Goal: Navigation & Orientation: Find specific page/section

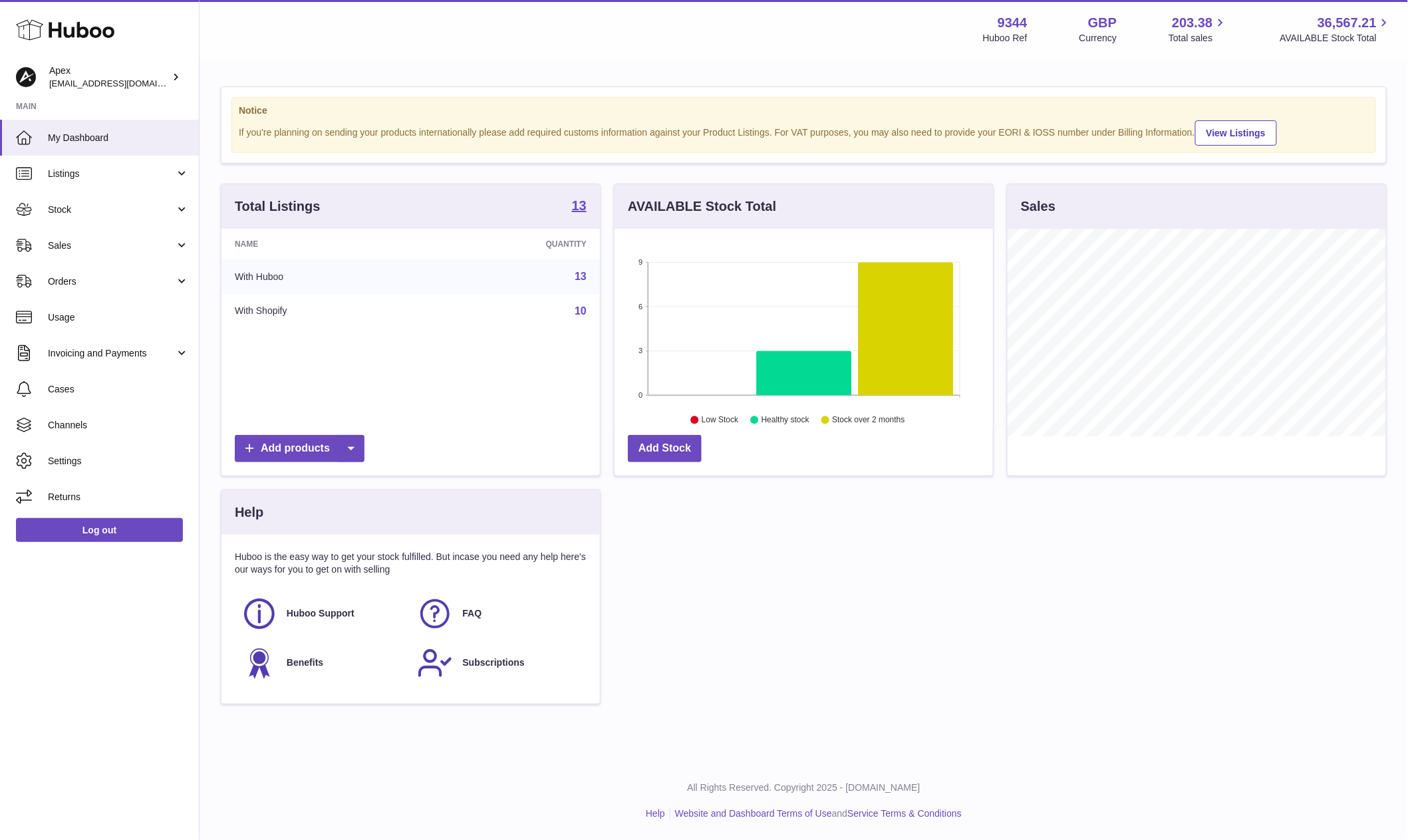
scroll to position [207, 378]
click at [131, 247] on span "Sales" at bounding box center [111, 245] width 127 height 13
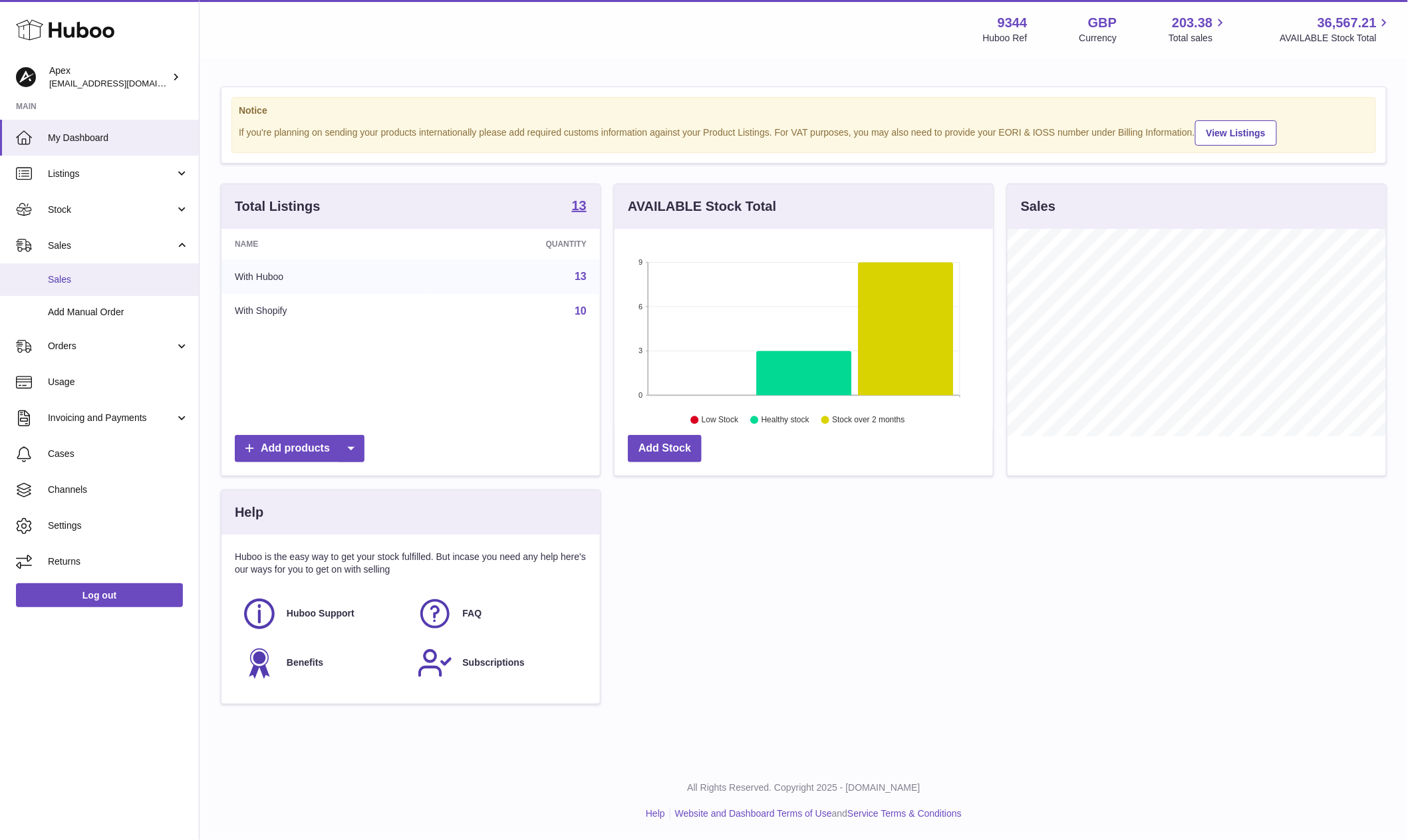
click at [129, 270] on link "Sales" at bounding box center [100, 279] width 199 height 33
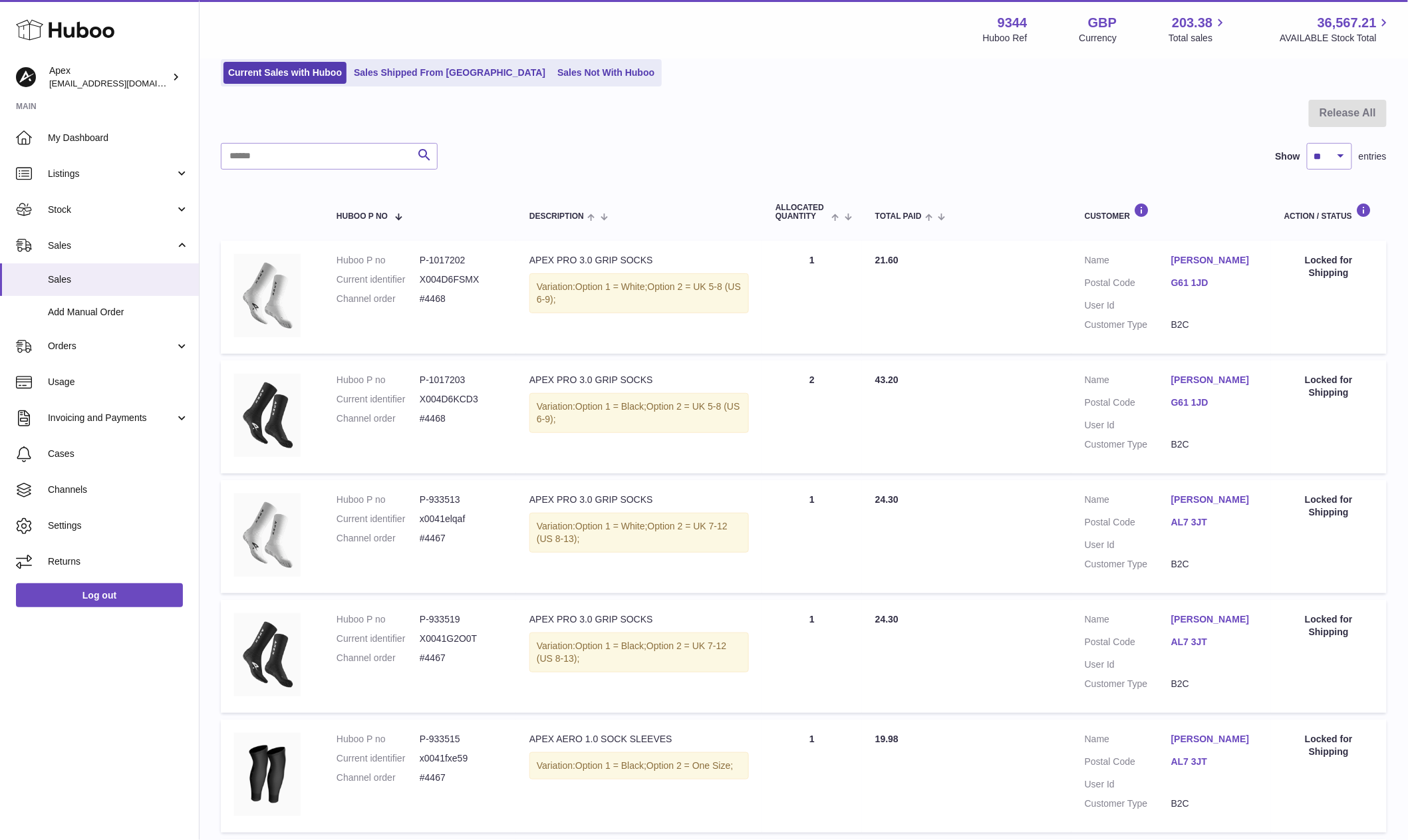
scroll to position [101, 0]
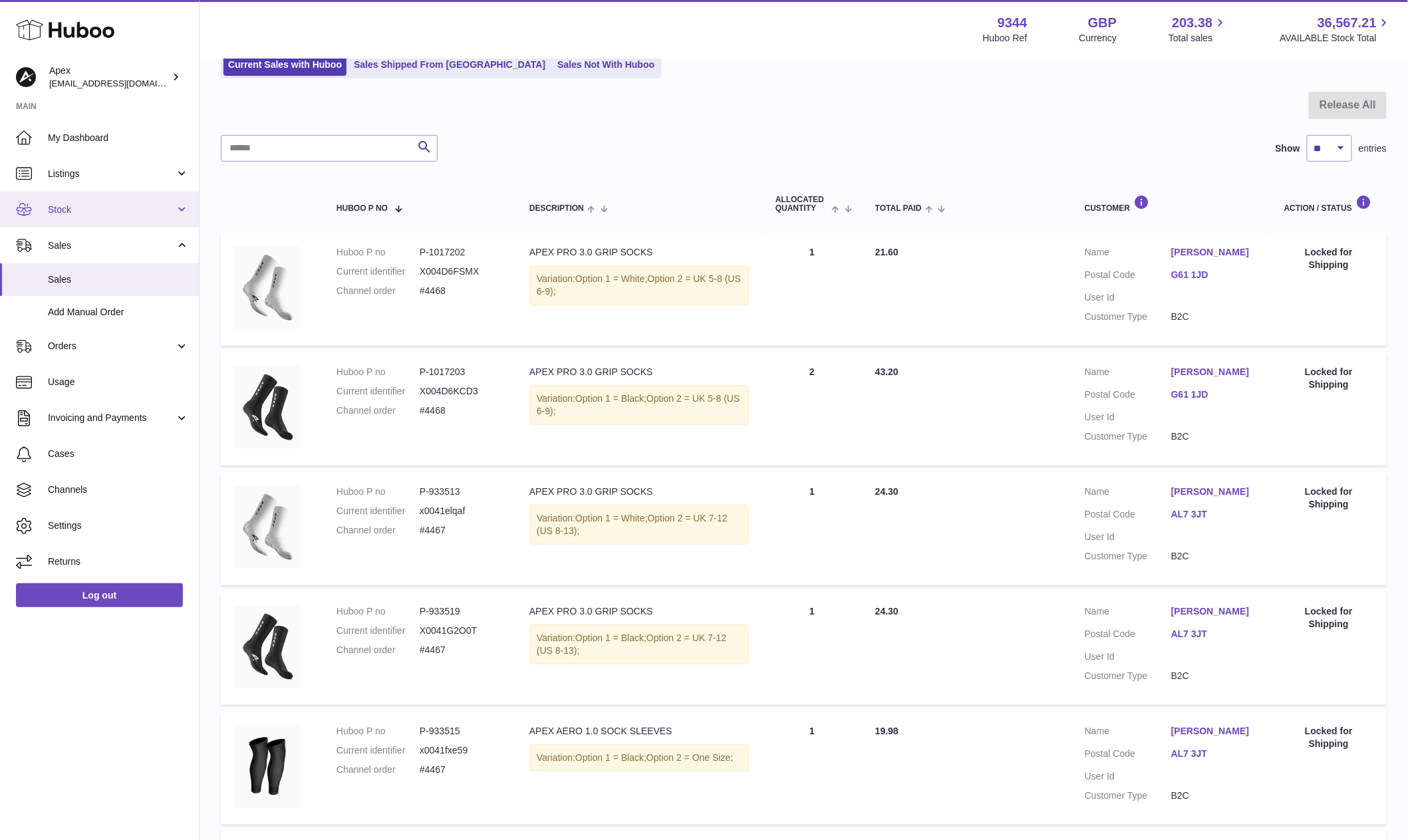
click at [98, 214] on span "Stock" at bounding box center [111, 209] width 127 height 13
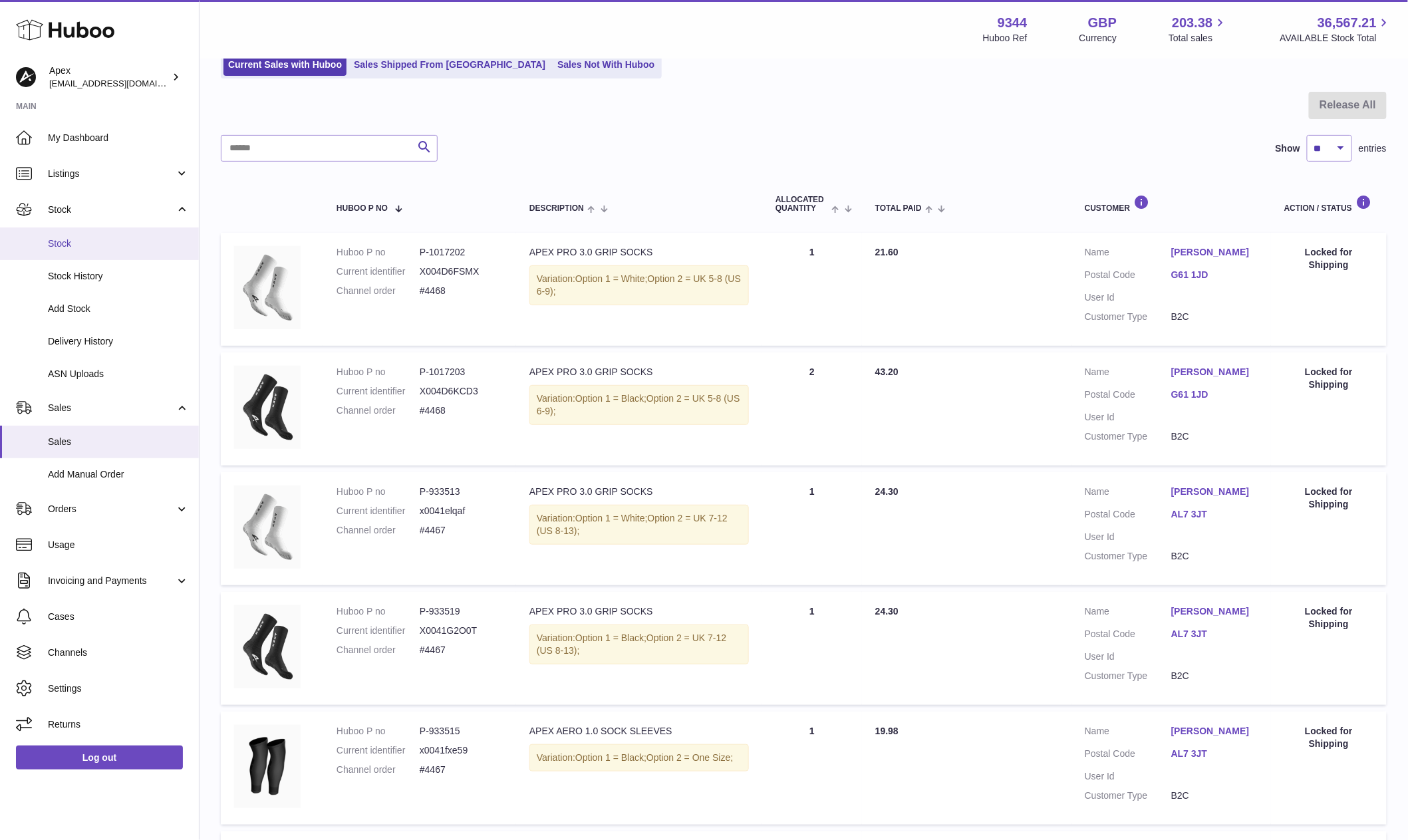
click at [101, 244] on span "Stock" at bounding box center [118, 243] width 141 height 13
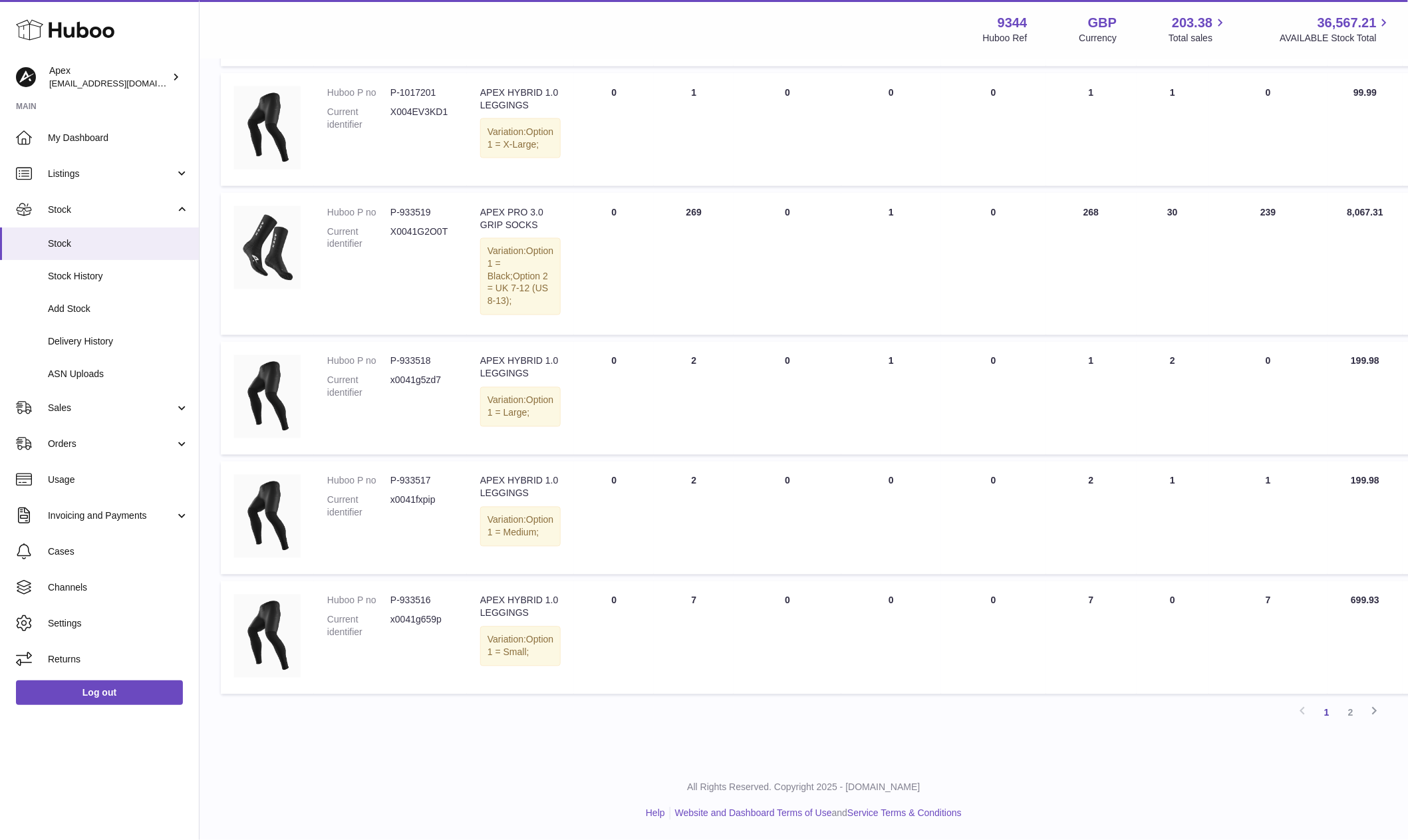
scroll to position [894, 0]
click at [1347, 711] on link "2" at bounding box center [1351, 713] width 24 height 24
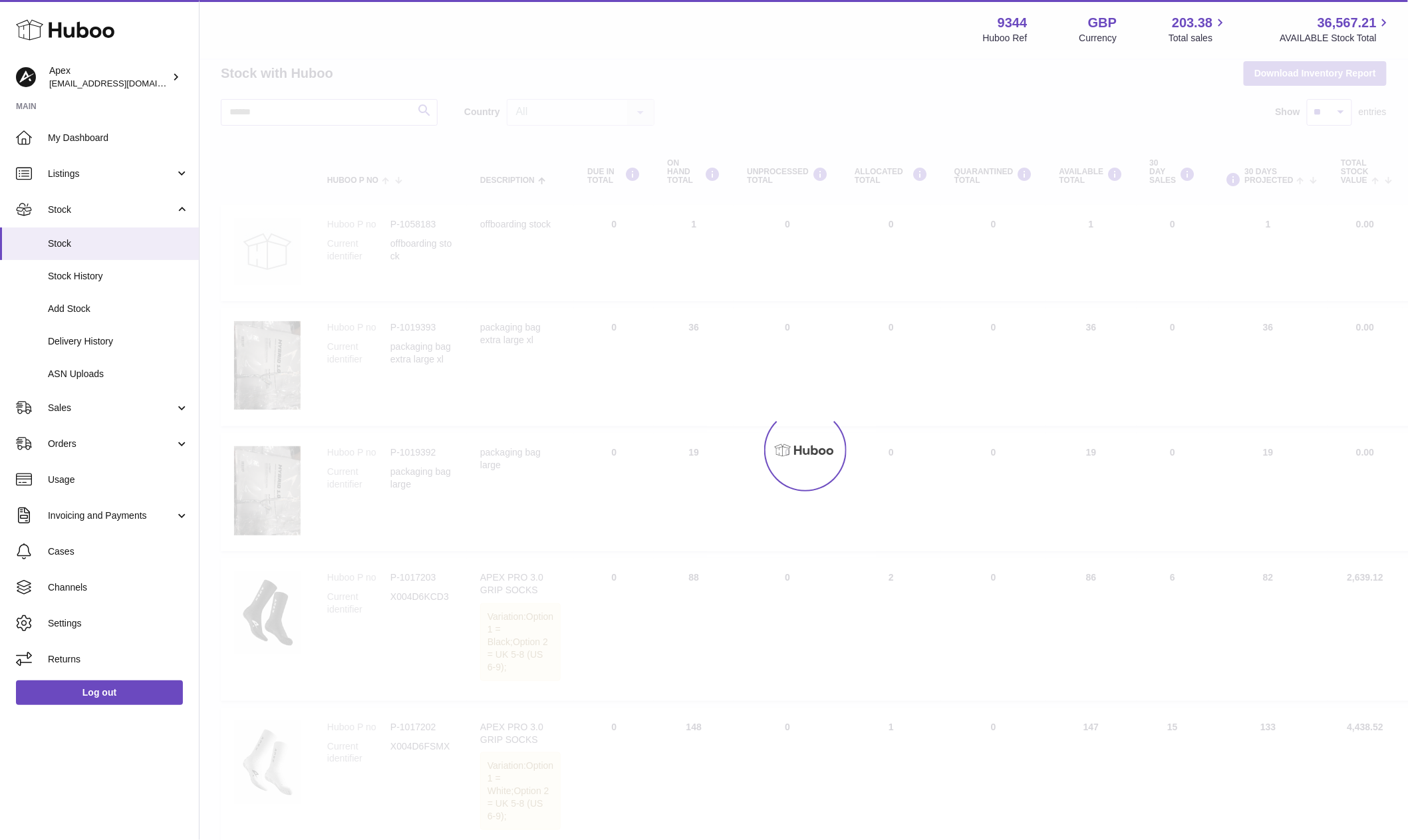
scroll to position [47, 0]
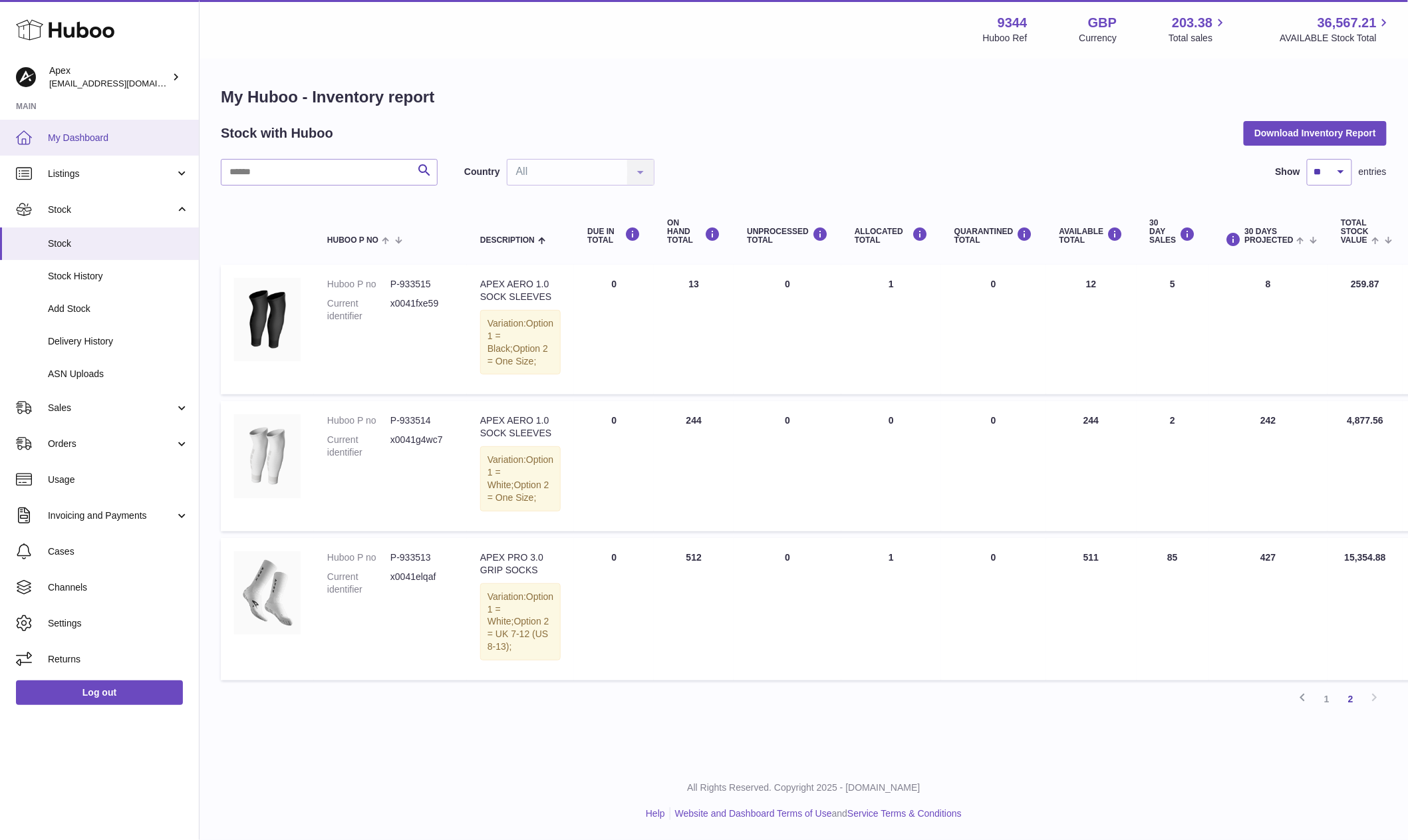
click at [132, 131] on span "My Dashboard" at bounding box center [118, 137] width 141 height 13
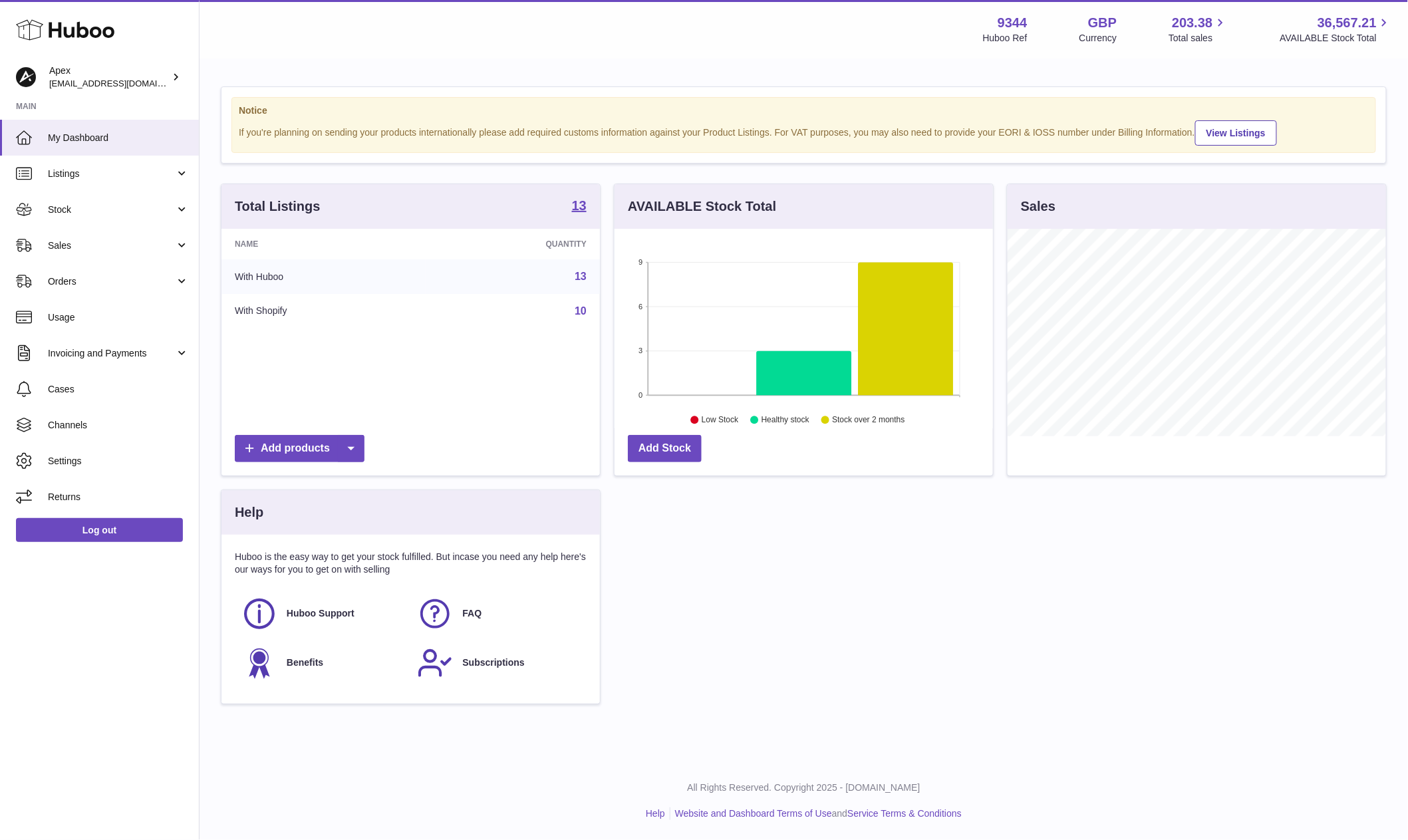
scroll to position [207, 378]
